Goal: Transaction & Acquisition: Subscribe to service/newsletter

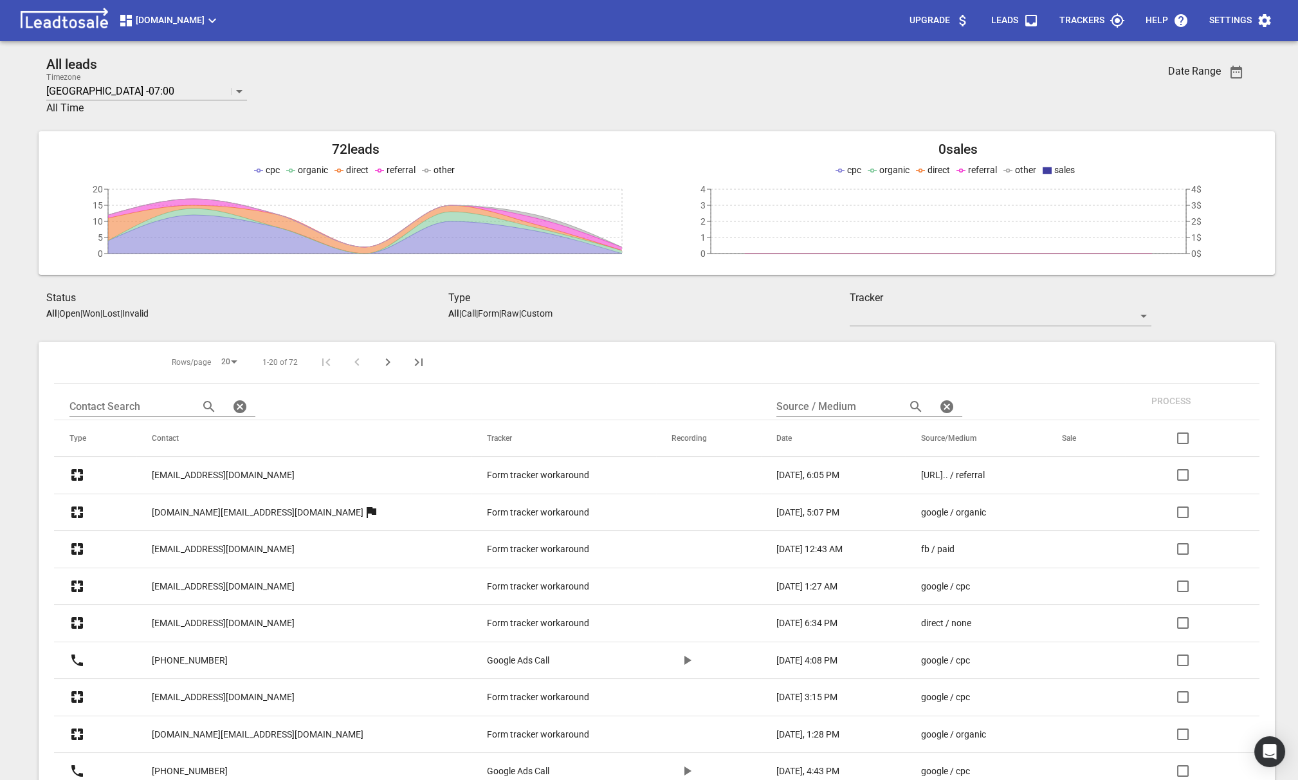
click at [178, 13] on span "[DOMAIN_NAME]" at bounding box center [169, 20] width 102 height 15
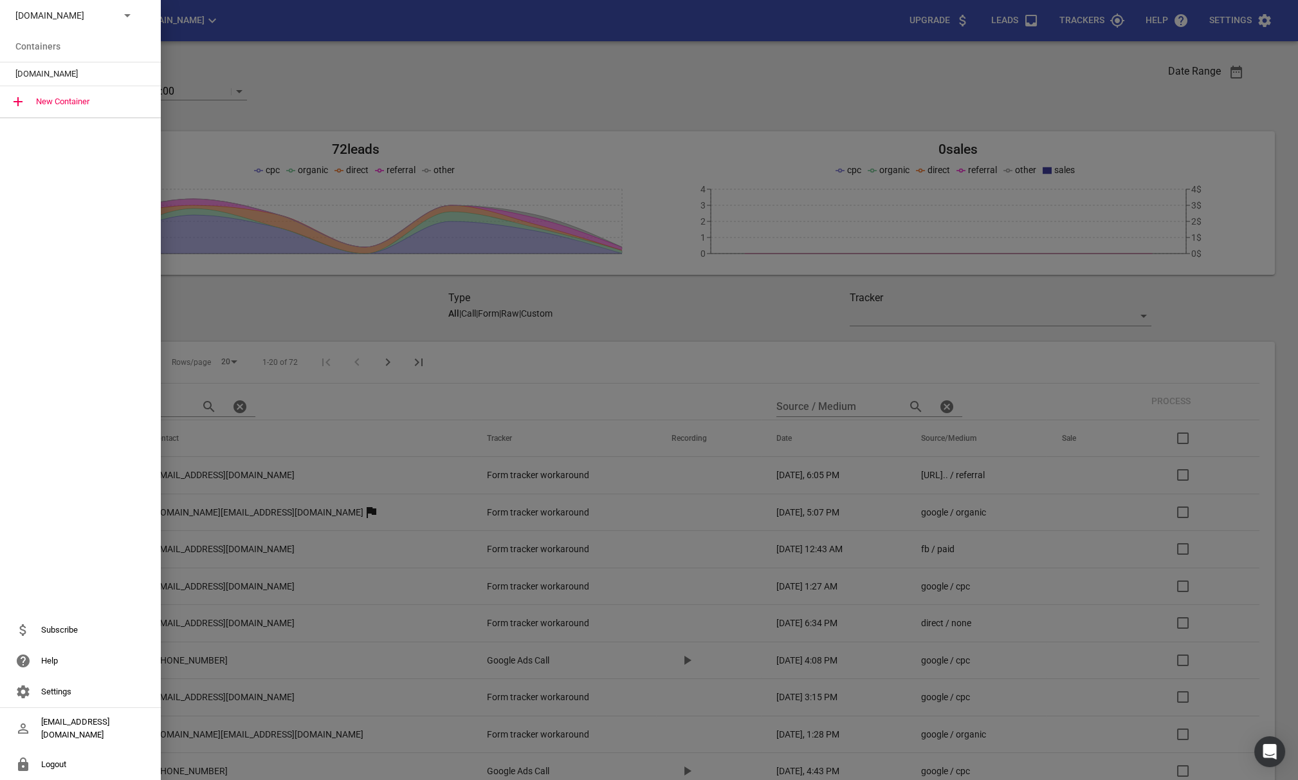
click at [69, 21] on p "[DOMAIN_NAME]" at bounding box center [62, 16] width 94 height 14
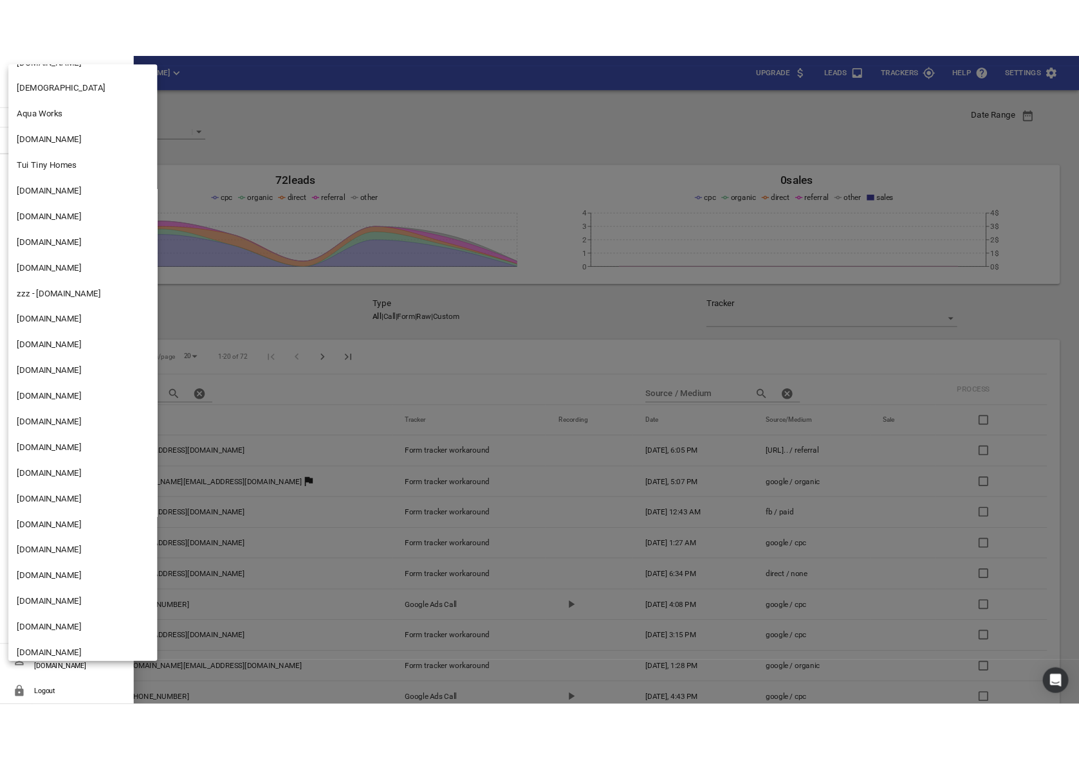
scroll to position [1978, 0]
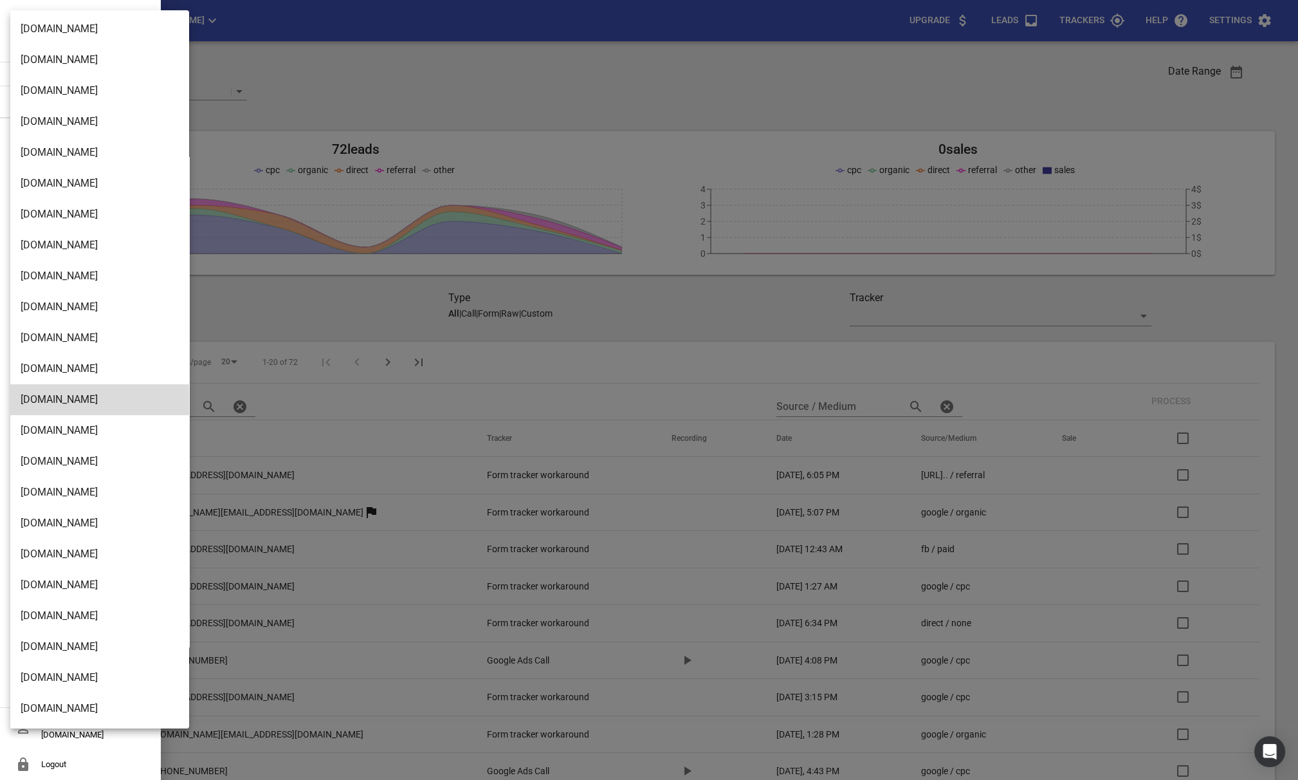
click at [62, 682] on li "[DOMAIN_NAME]" at bounding box center [99, 677] width 179 height 31
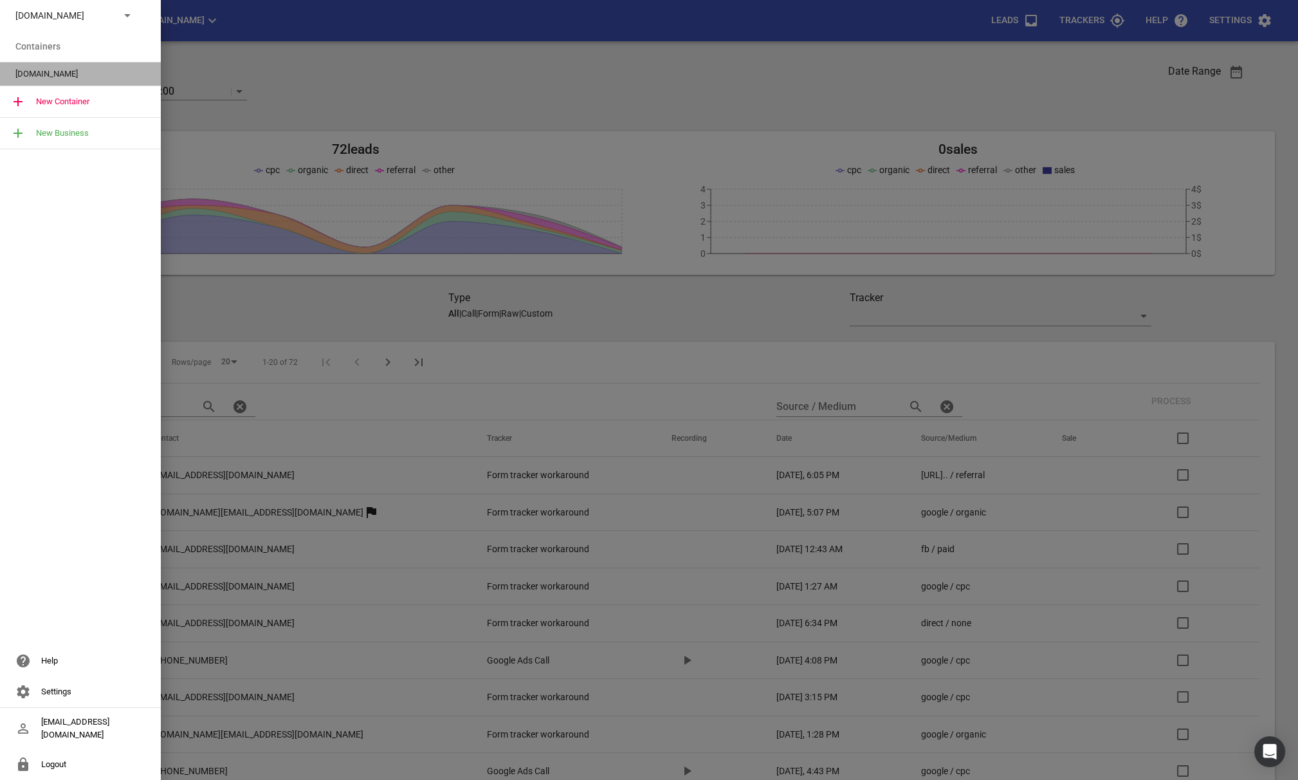
click at [39, 75] on span "[DOMAIN_NAME]" at bounding box center [75, 74] width 120 height 13
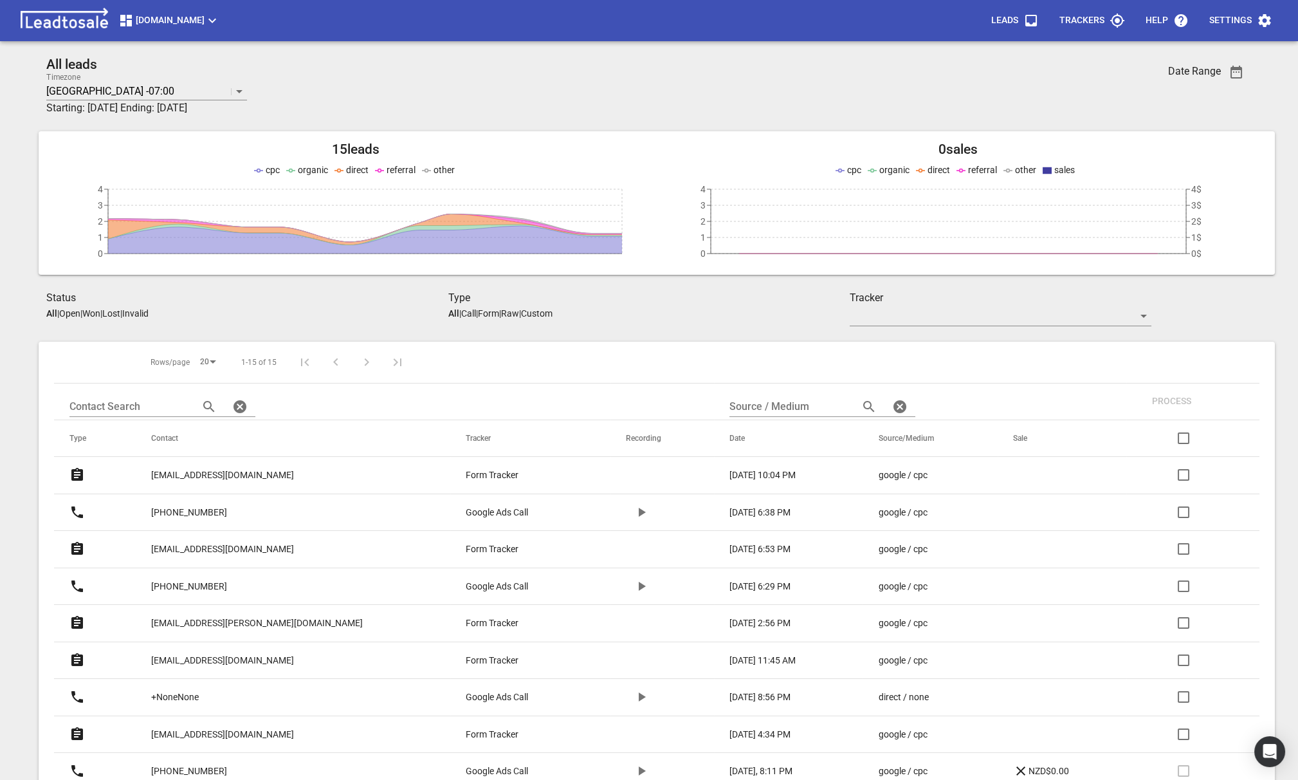
click at [158, 23] on span "[DOMAIN_NAME]" at bounding box center [169, 20] width 102 height 15
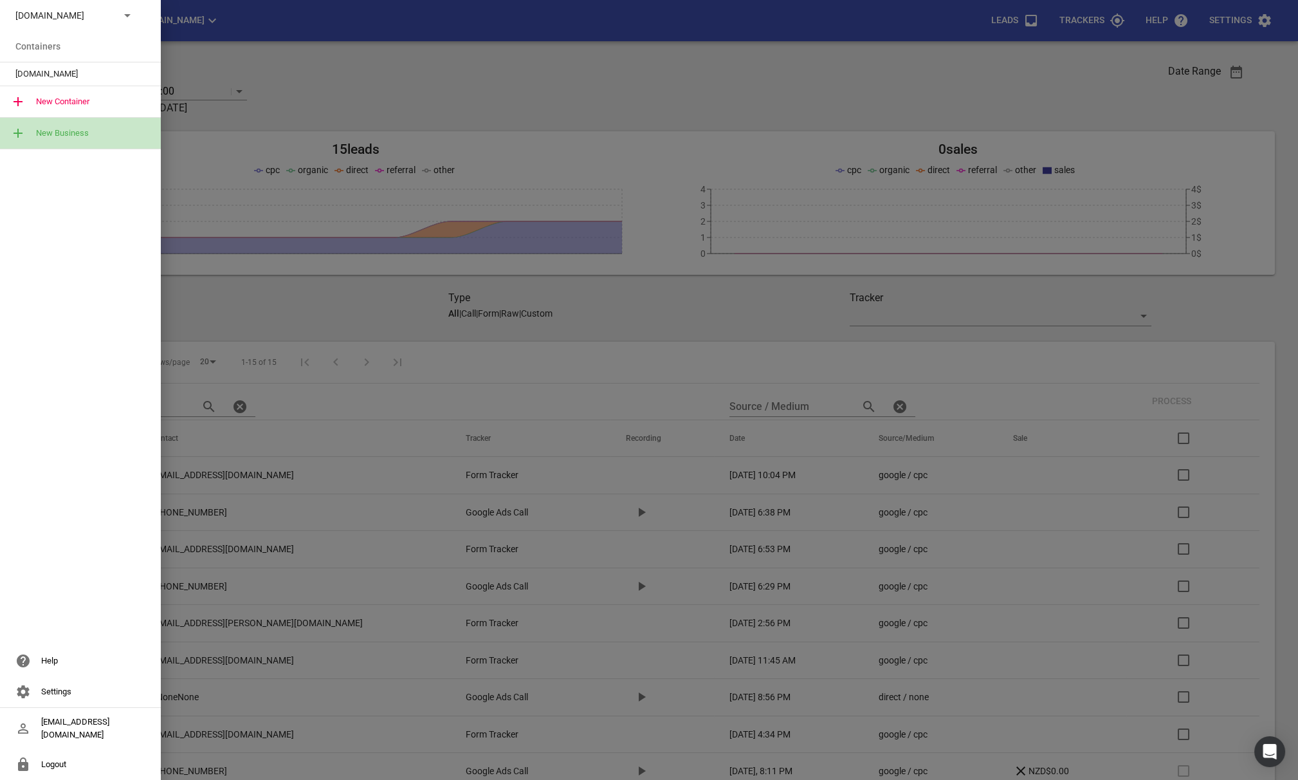
click at [51, 138] on div "New Business" at bounding box center [80, 133] width 161 height 31
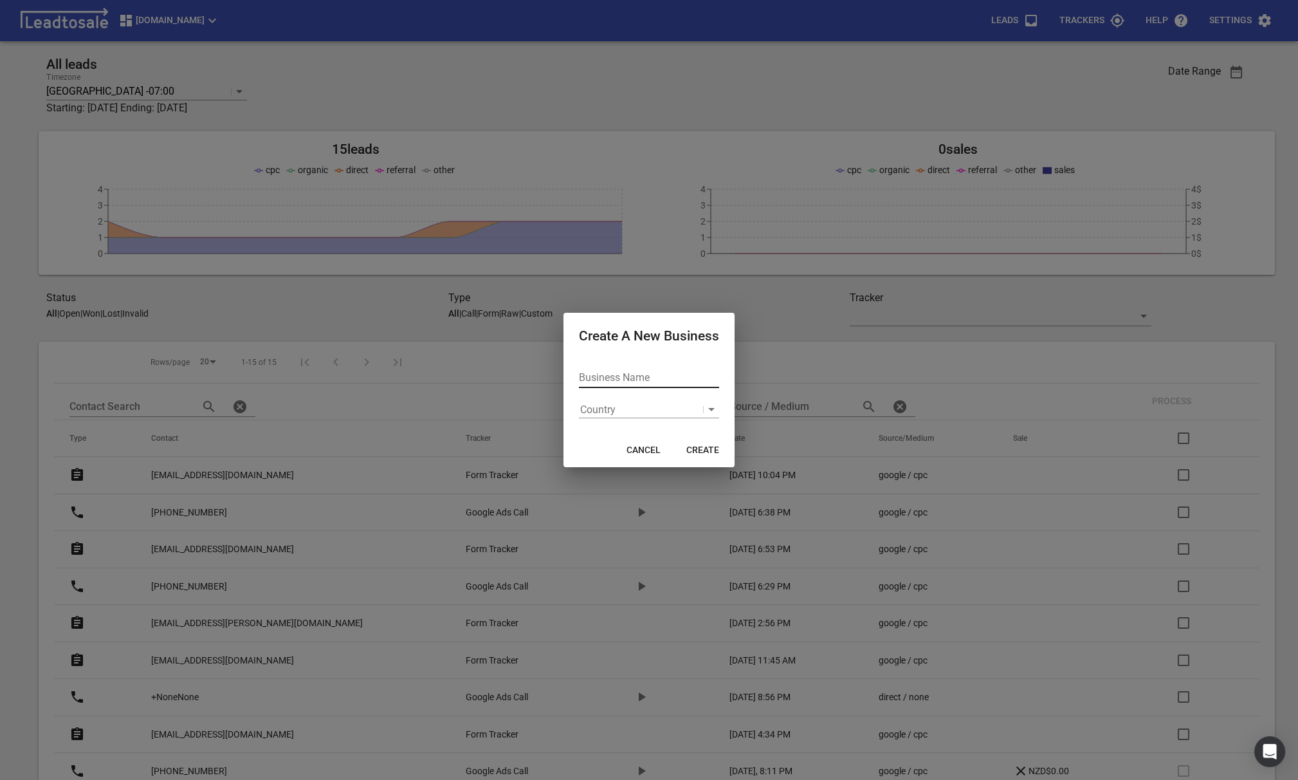
click at [606, 378] on input "Business Name" at bounding box center [649, 377] width 140 height 21
click at [605, 396] on div "Business Name Country" at bounding box center [649, 387] width 140 height 61
click at [602, 405] on p "Country" at bounding box center [597, 409] width 35 height 15
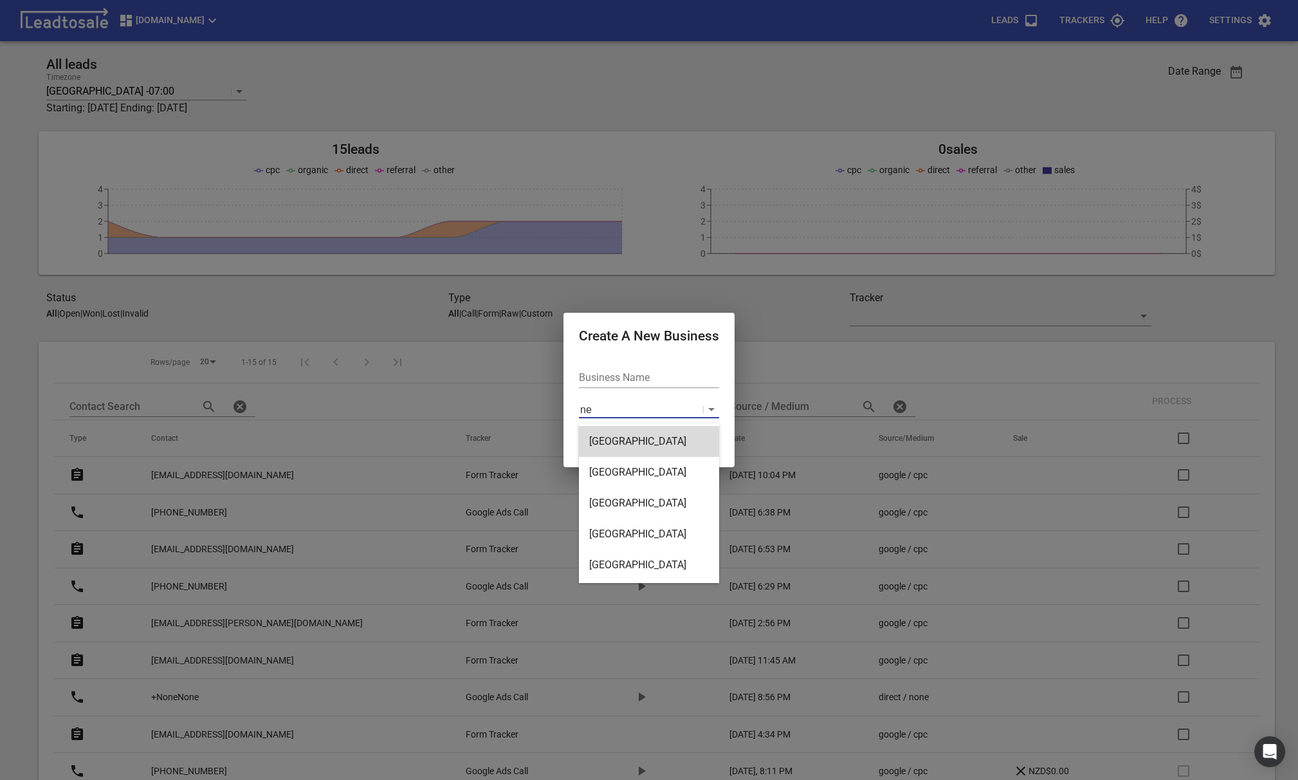
type input "new"
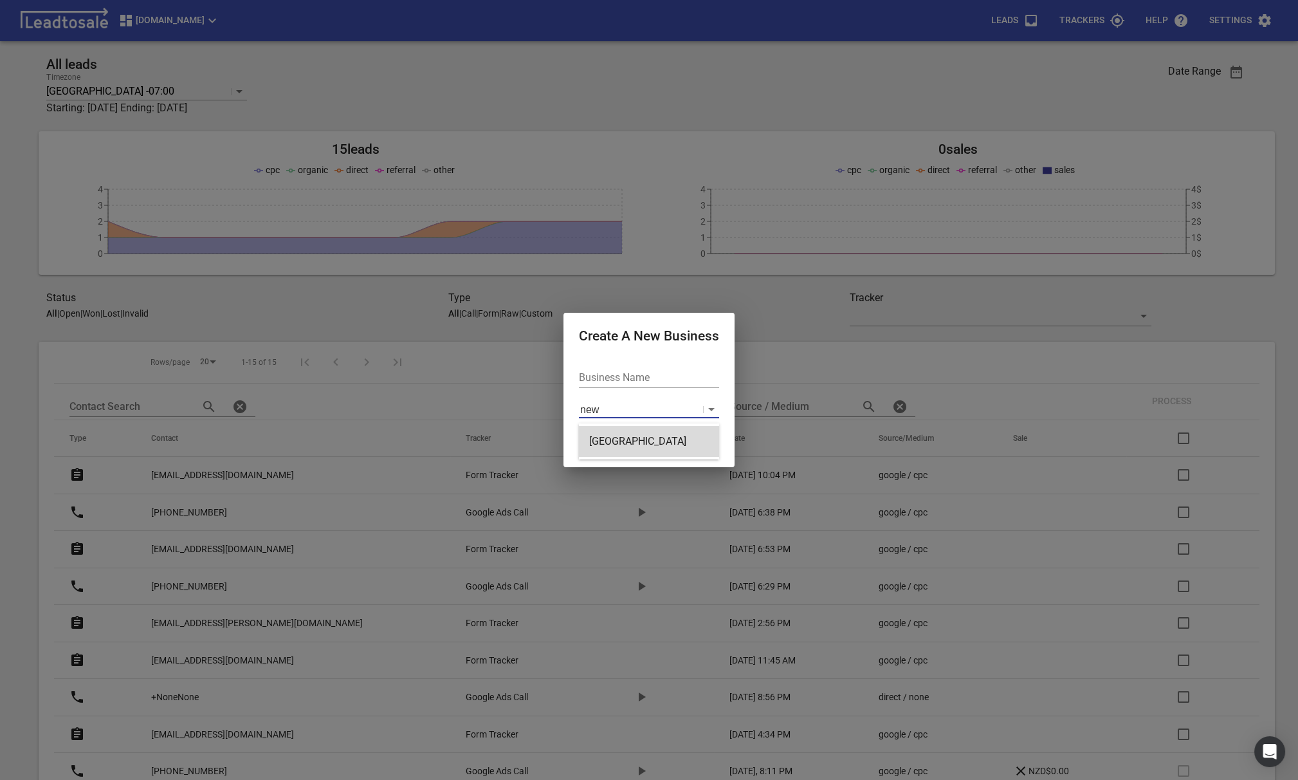
click at [604, 429] on div "[GEOGRAPHIC_DATA]" at bounding box center [649, 441] width 140 height 31
click at [598, 380] on input "Business Name" at bounding box center [649, 377] width 140 height 21
type input "[DOMAIN_NAME]"
click at [700, 457] on button "Create" at bounding box center [702, 450] width 53 height 23
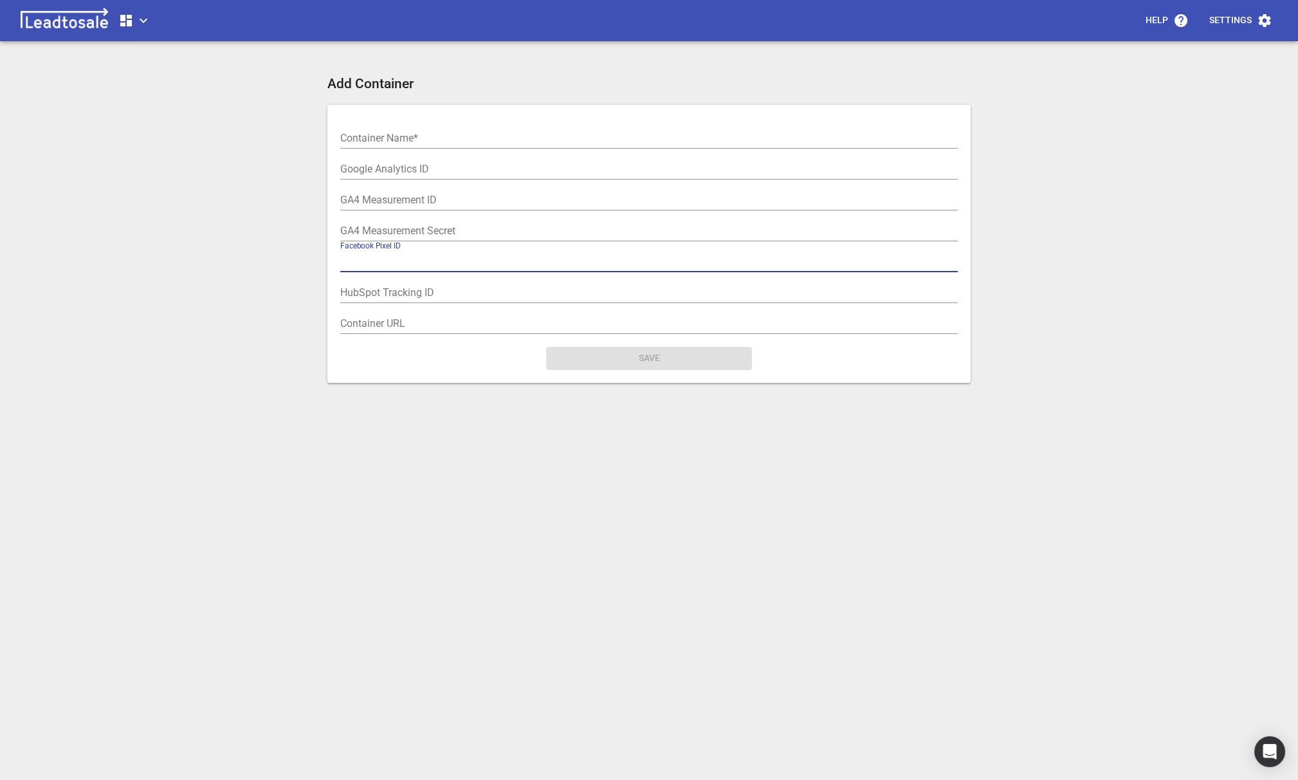
click at [447, 268] on input "text" at bounding box center [649, 262] width 618 height 21
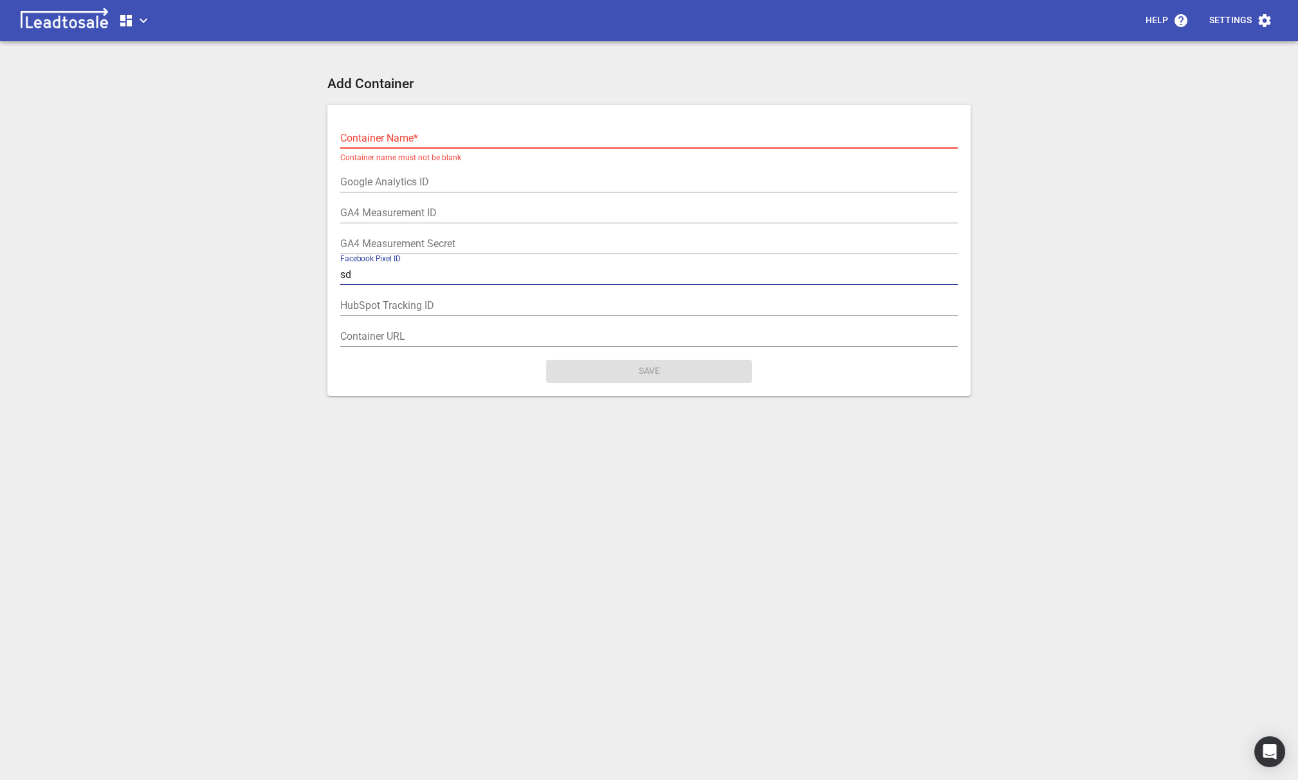
type input "s"
click at [383, 136] on input "text" at bounding box center [649, 138] width 618 height 21
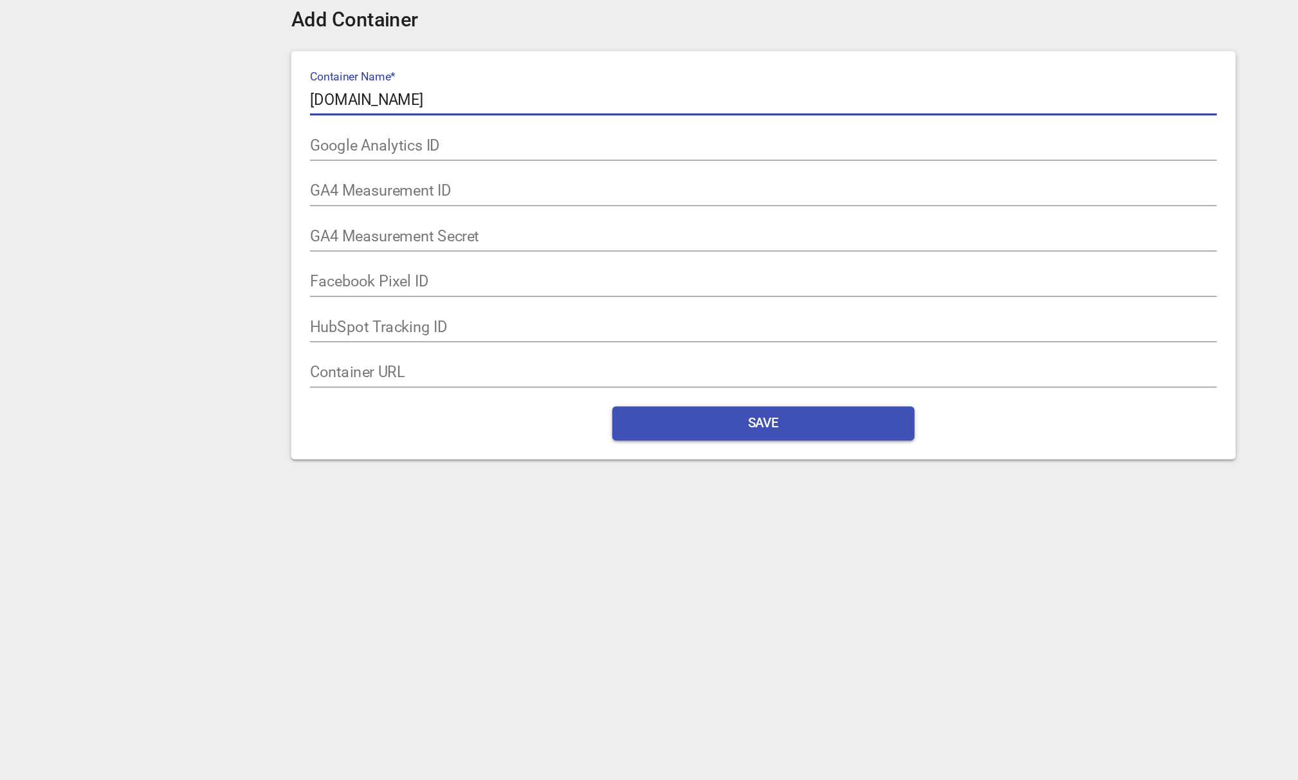
type input "[DOMAIN_NAME]"
click at [616, 352] on span "Save" at bounding box center [648, 358] width 185 height 13
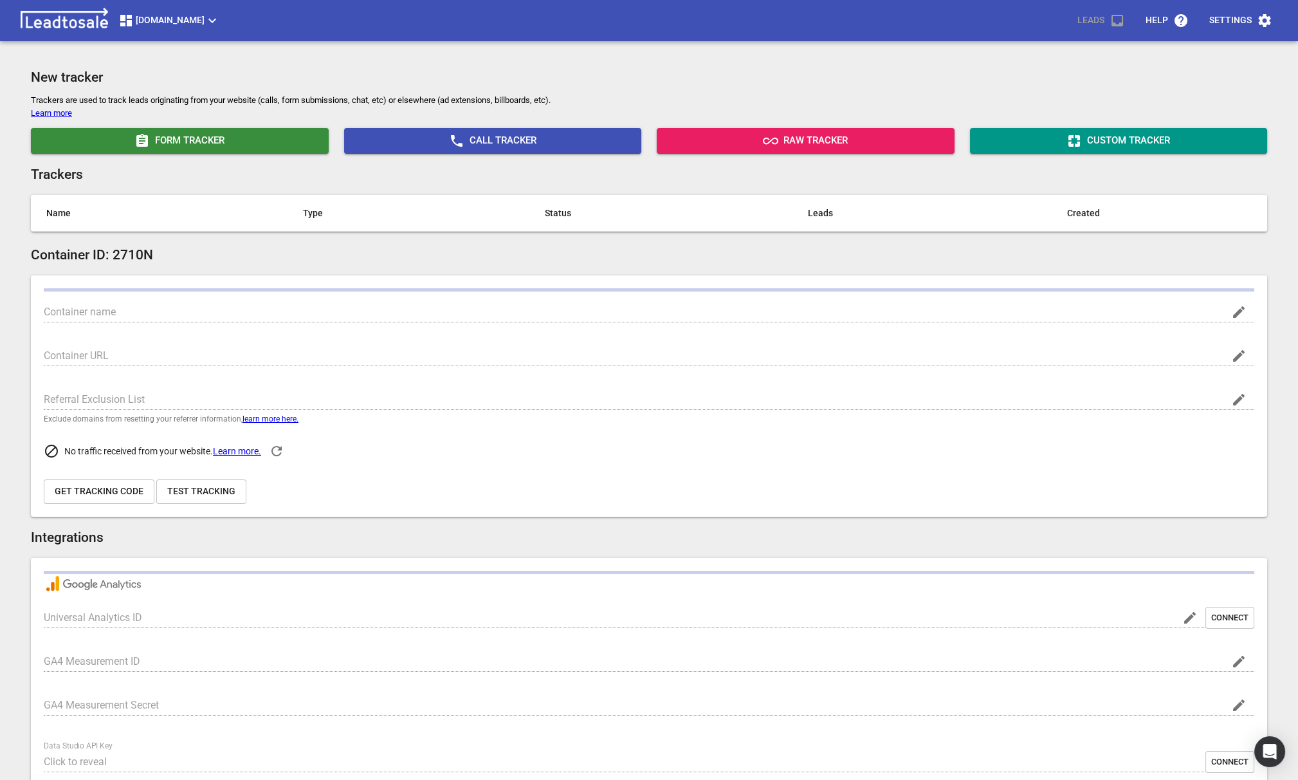
type input "[DOMAIN_NAME]"
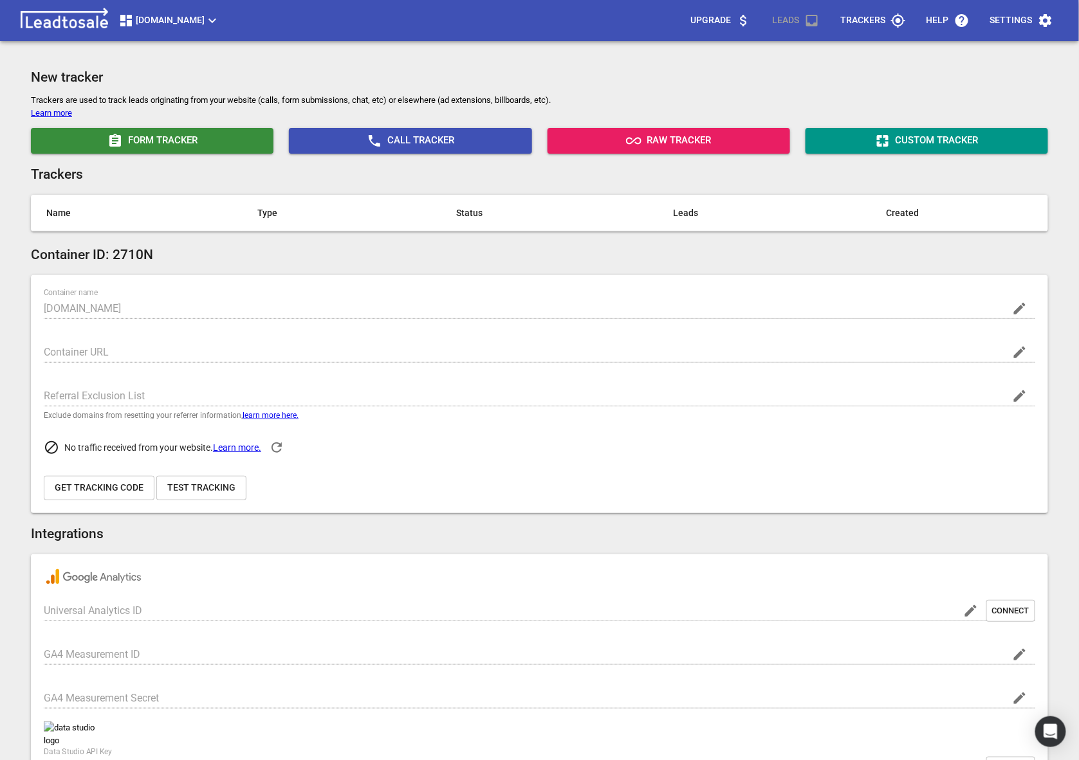
click at [707, 19] on p "Upgrade" at bounding box center [710, 20] width 41 height 13
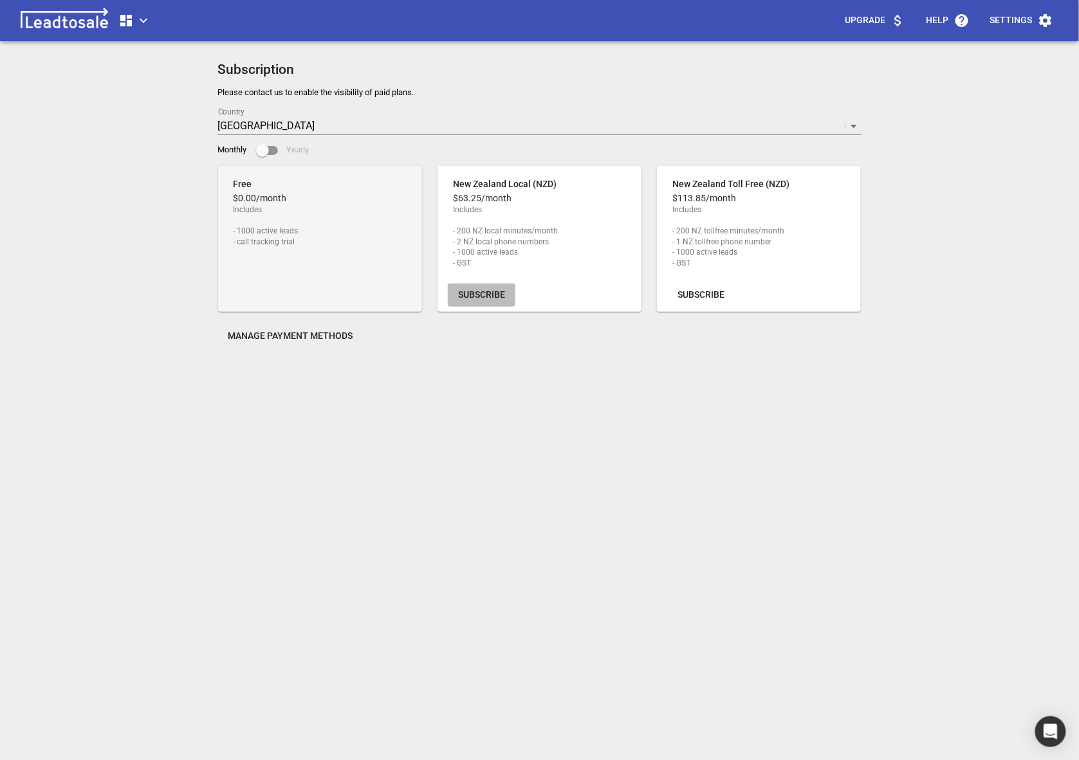
click at [466, 295] on span "Subscribe" at bounding box center [481, 295] width 47 height 13
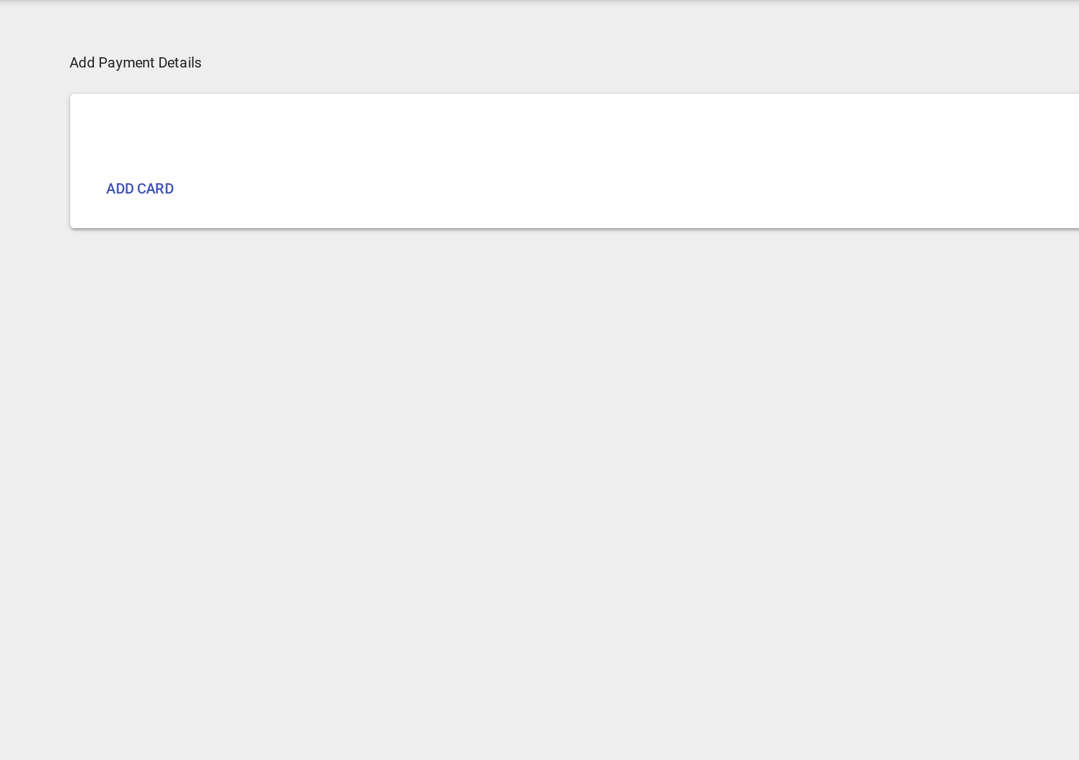
click at [300, 259] on div "Add Payment Details Add card" at bounding box center [539, 456] width 643 height 760
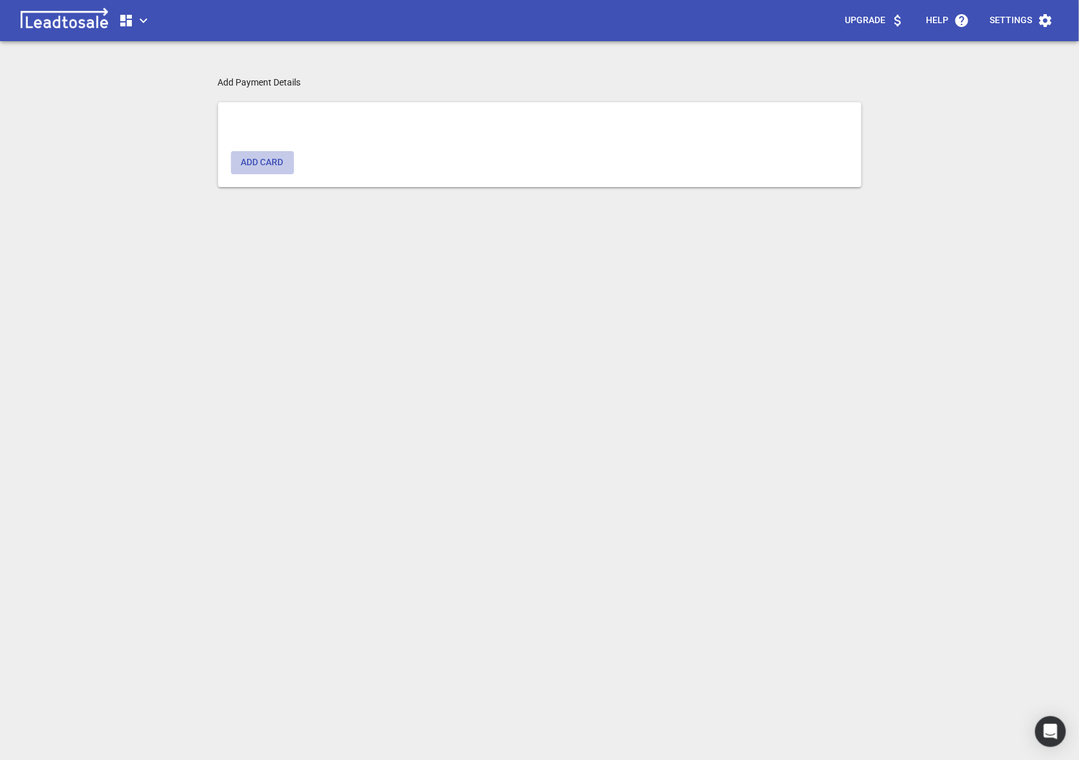
click at [262, 161] on span "Add card" at bounding box center [262, 162] width 42 height 13
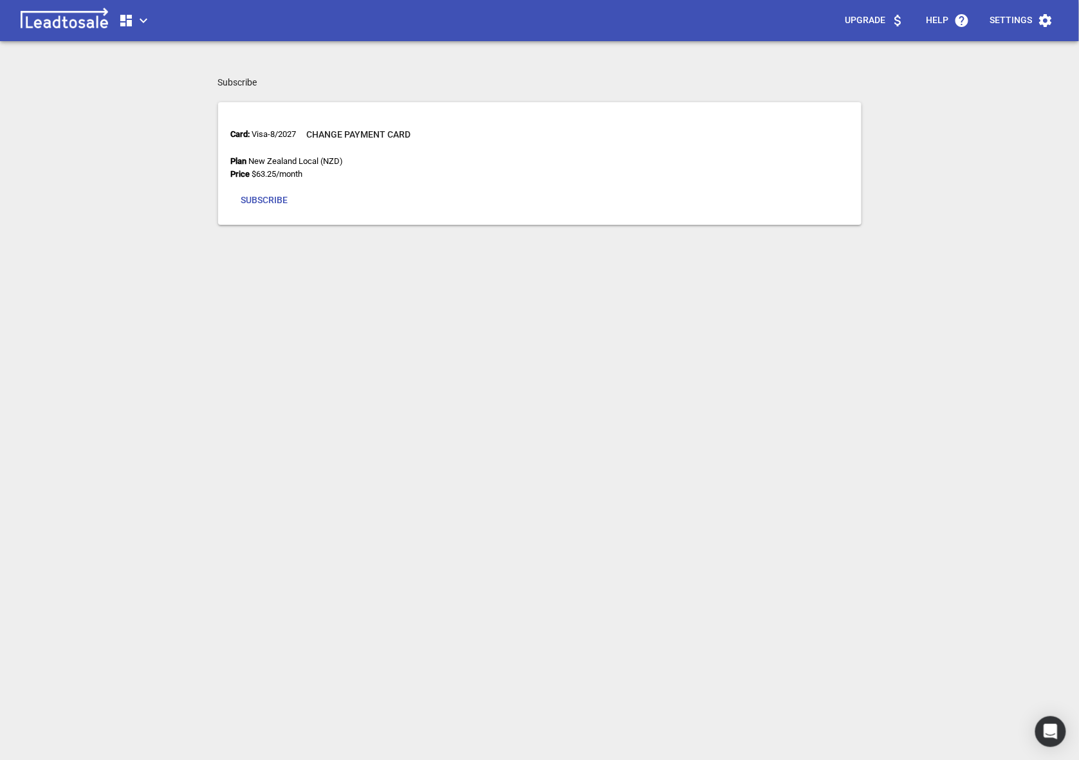
click at [257, 201] on span "Subscribe" at bounding box center [264, 200] width 47 height 13
